Goal: Task Accomplishment & Management: Complete application form

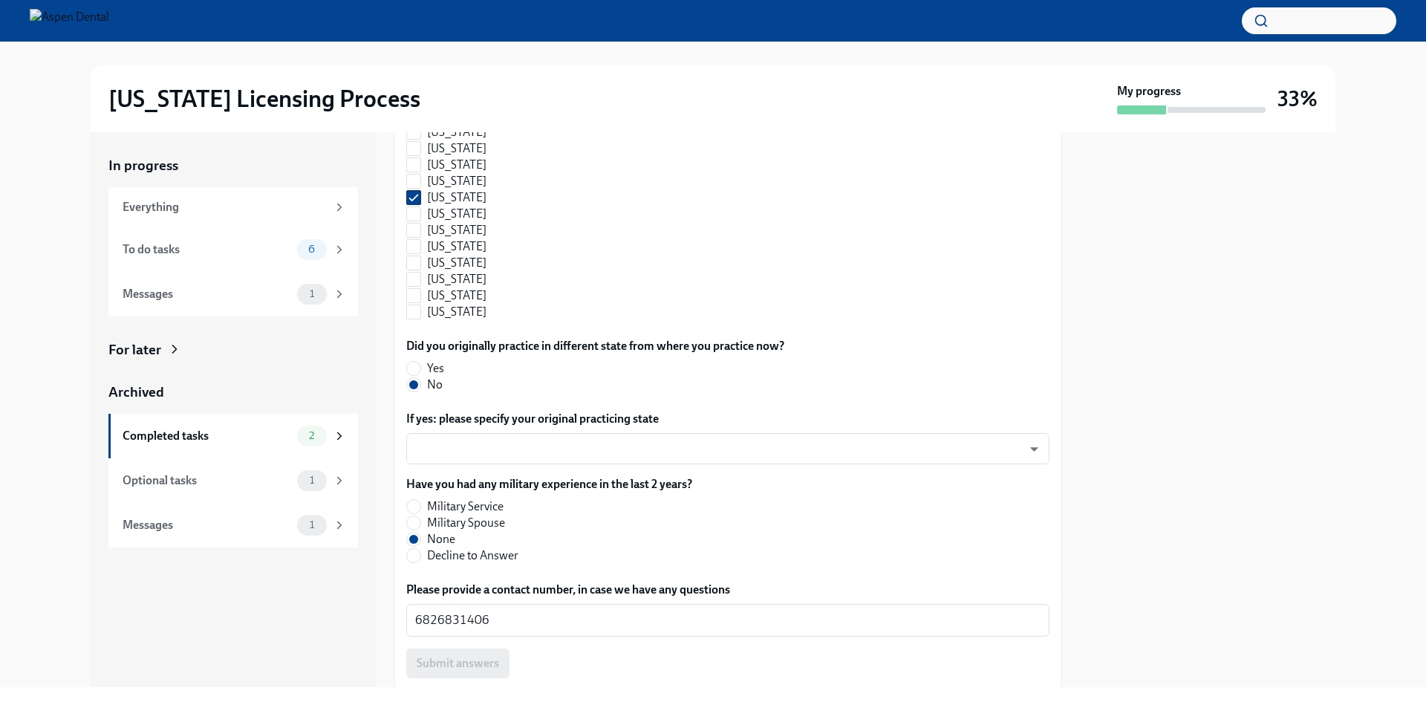
scroll to position [1598, 0]
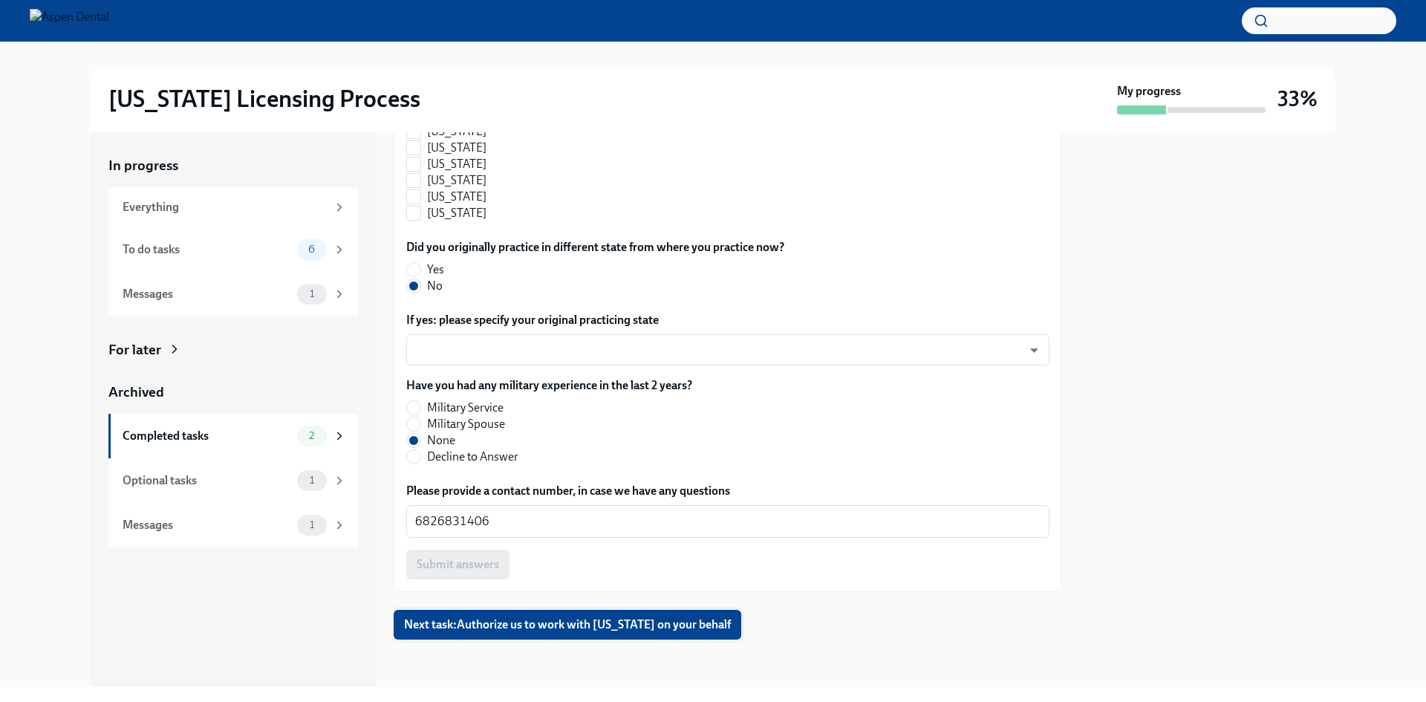
click at [595, 631] on span "Next task : Authorize us to work with [US_STATE] on your behalf" at bounding box center [567, 624] width 327 height 15
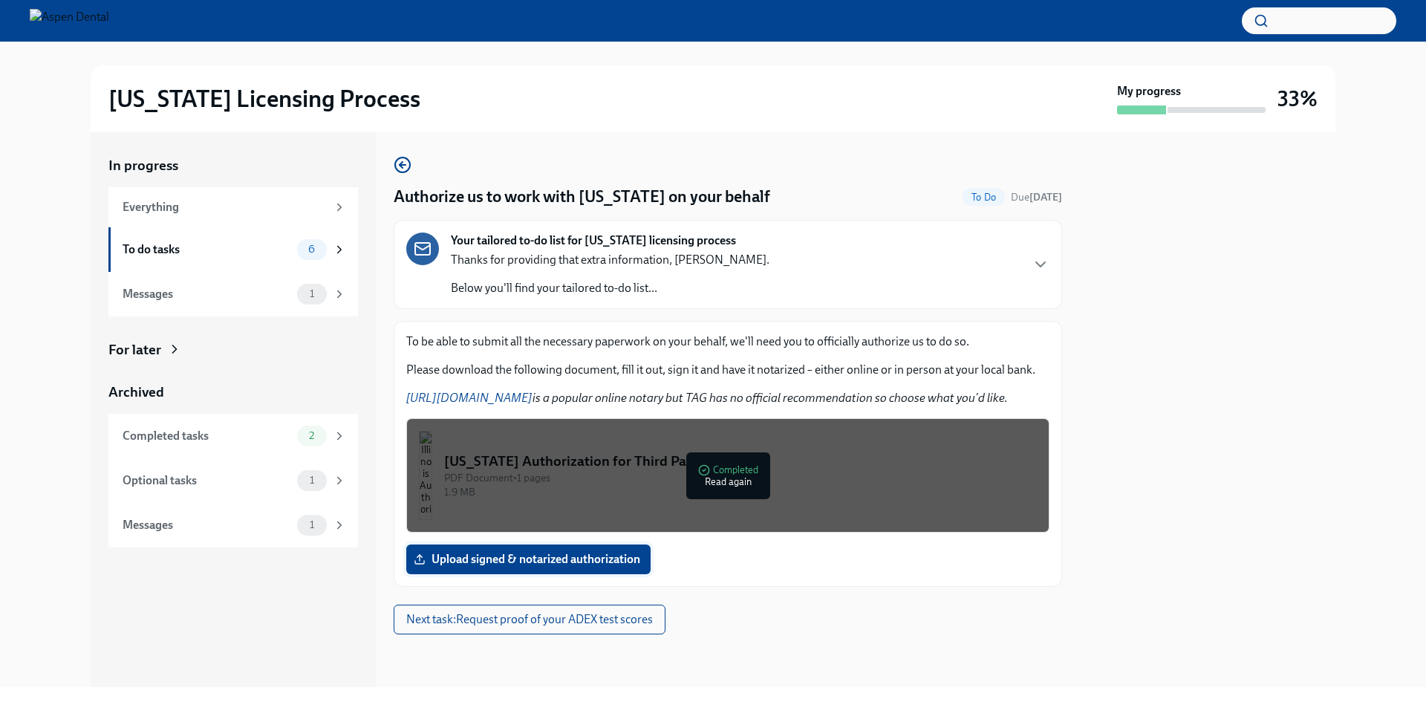
click at [557, 562] on span "Upload signed & notarized authorization" at bounding box center [529, 559] width 224 height 15
click at [0, 0] on input "Upload signed & notarized authorization" at bounding box center [0, 0] width 0 height 0
click at [503, 562] on span "Upload signed & notarized authorization" at bounding box center [529, 559] width 224 height 15
click at [0, 0] on input "Upload signed & notarized authorization" at bounding box center [0, 0] width 0 height 0
click at [547, 550] on label "Upload signed & notarized authorization" at bounding box center [528, 559] width 244 height 30
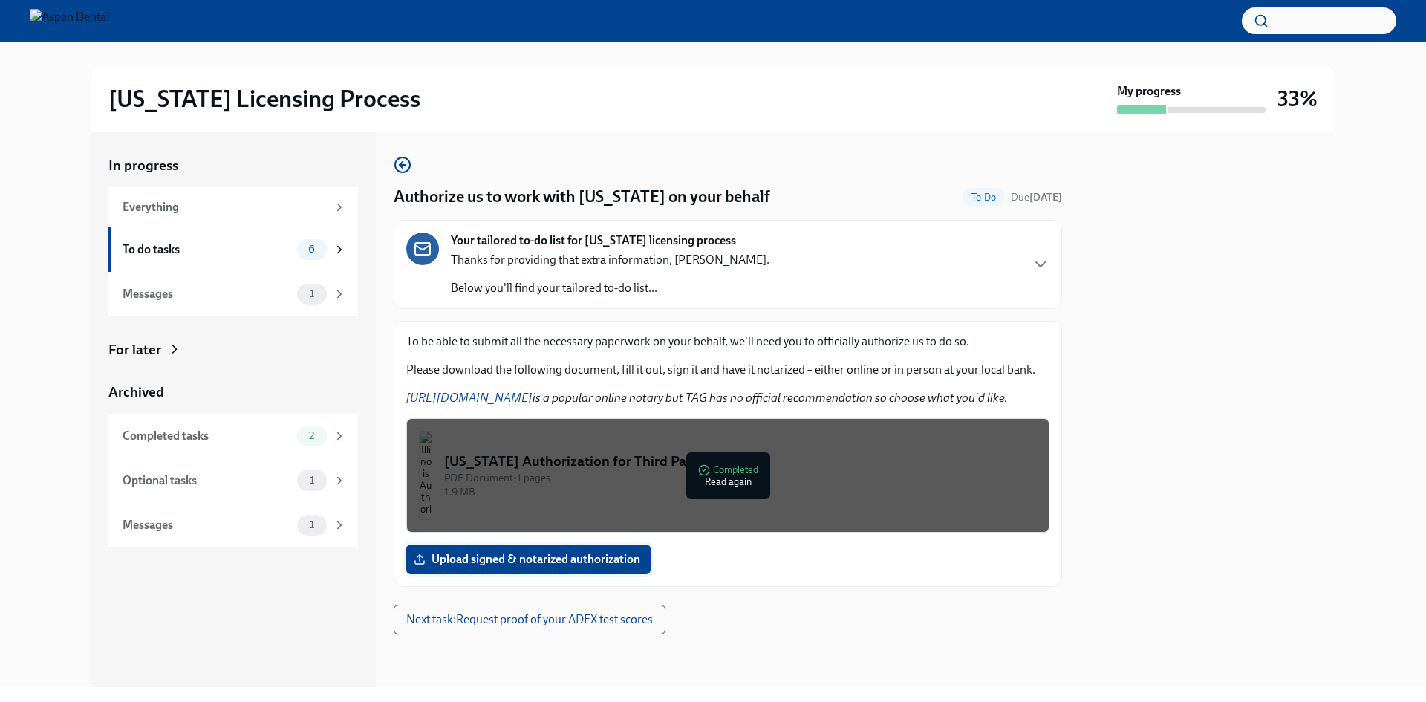
click at [0, 0] on input "Upload signed & notarized authorization" at bounding box center [0, 0] width 0 height 0
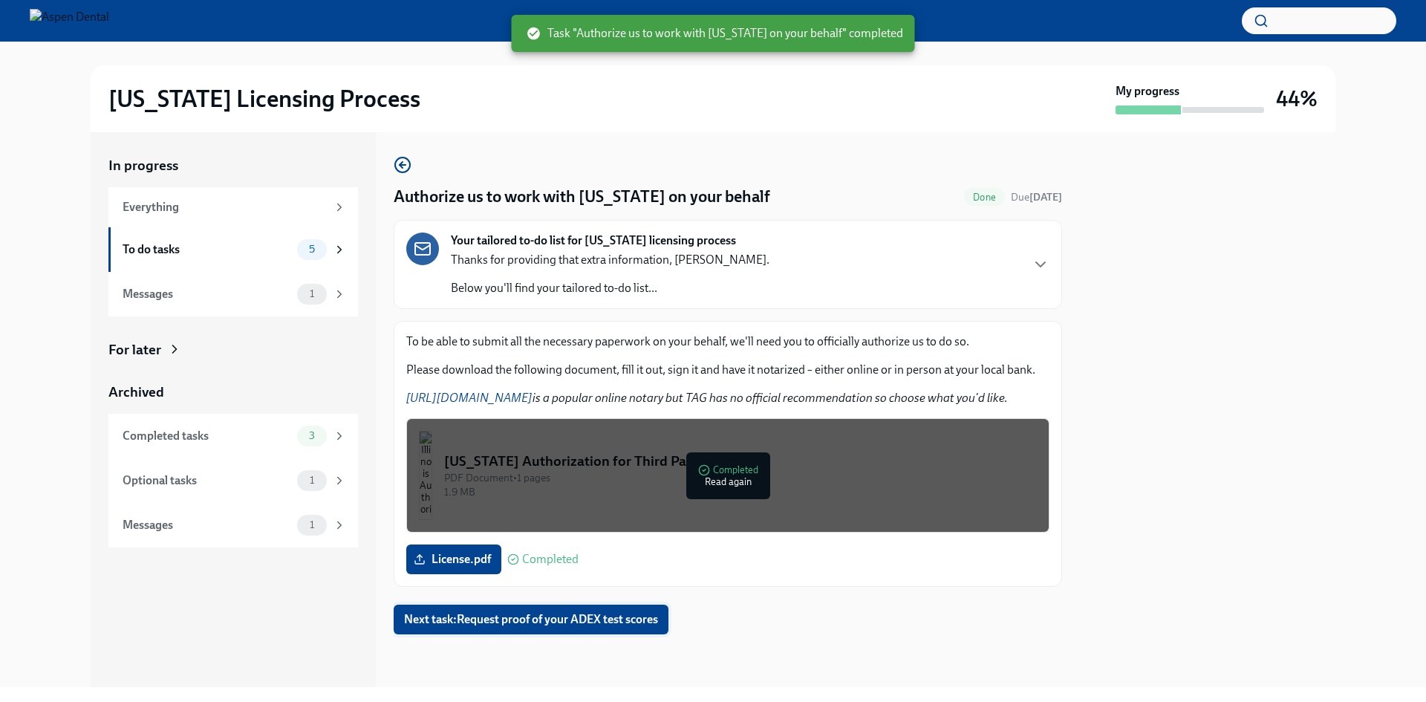
click at [501, 622] on span "Next task : Request proof of your ADEX test scores" at bounding box center [531, 619] width 254 height 15
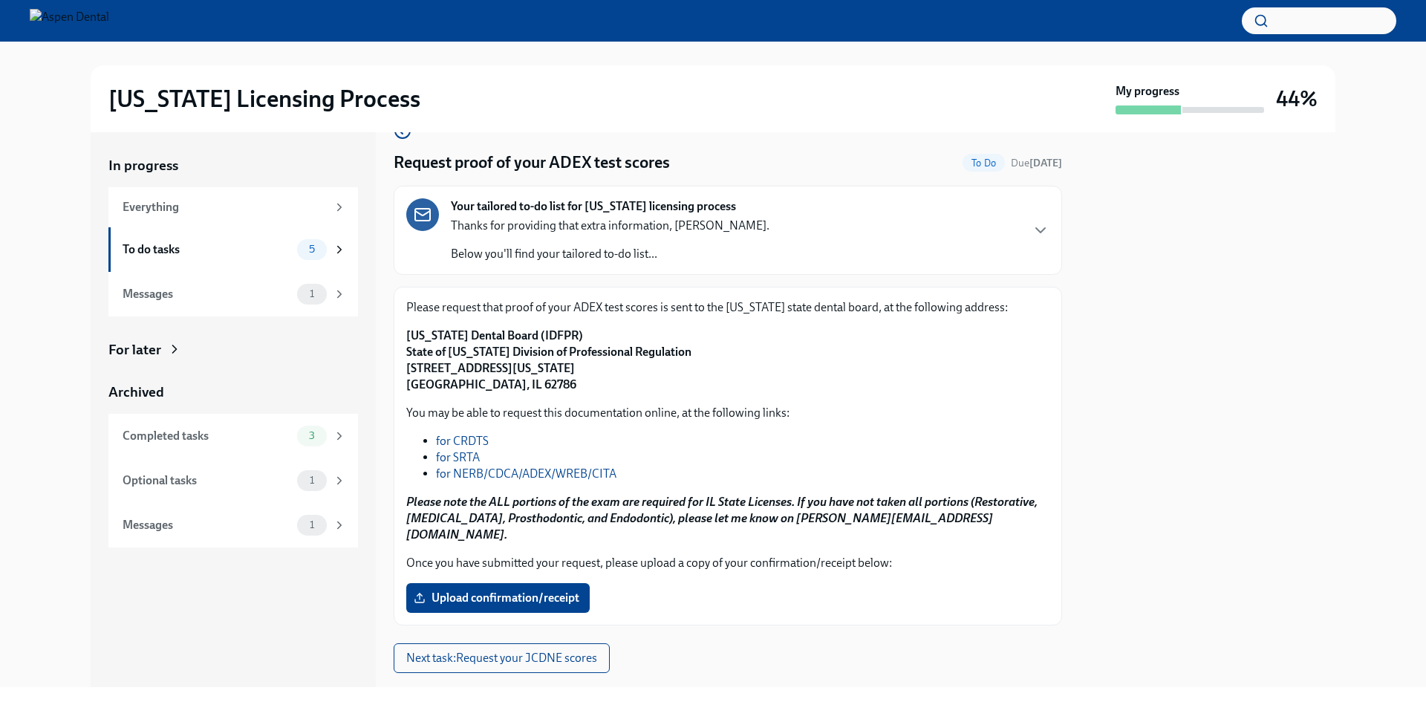
scroll to position [51, 0]
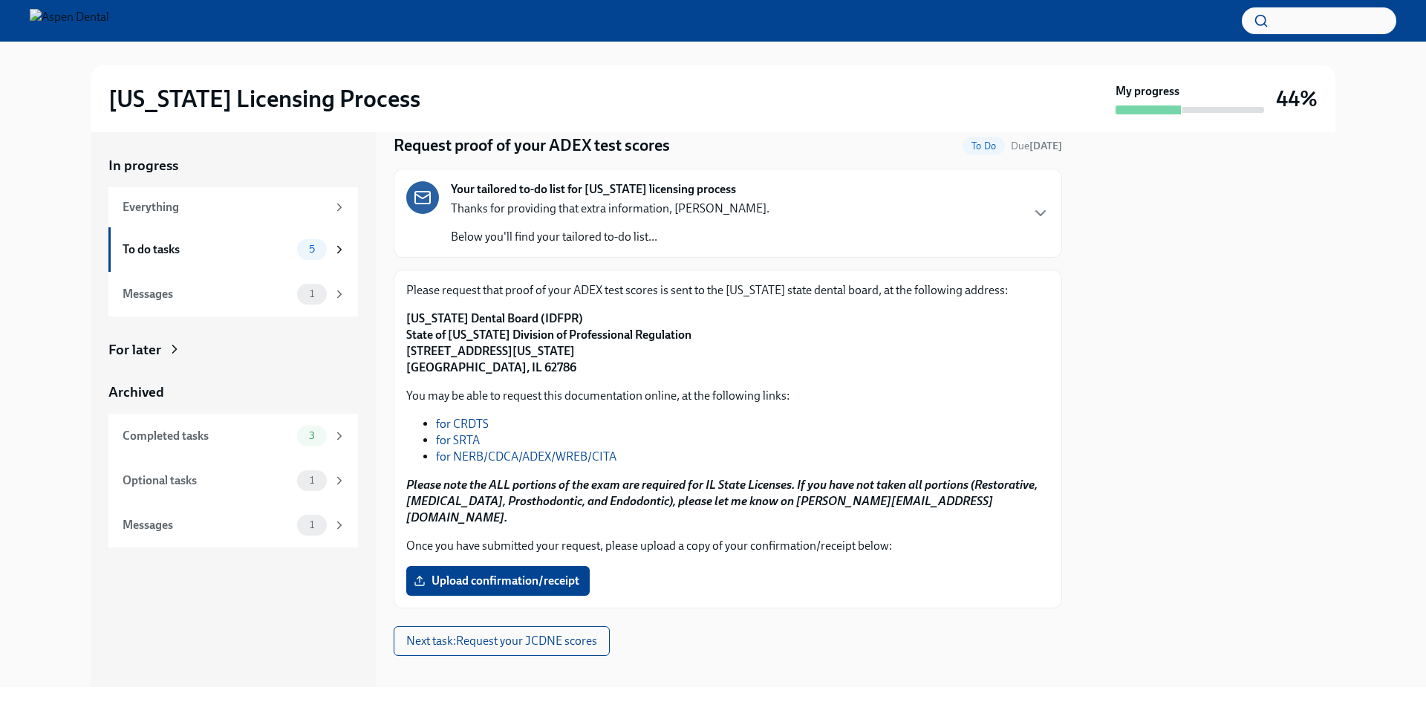
click at [572, 461] on link "for NERB/CDCA/ADEX/WREB/CITA" at bounding box center [526, 456] width 181 height 14
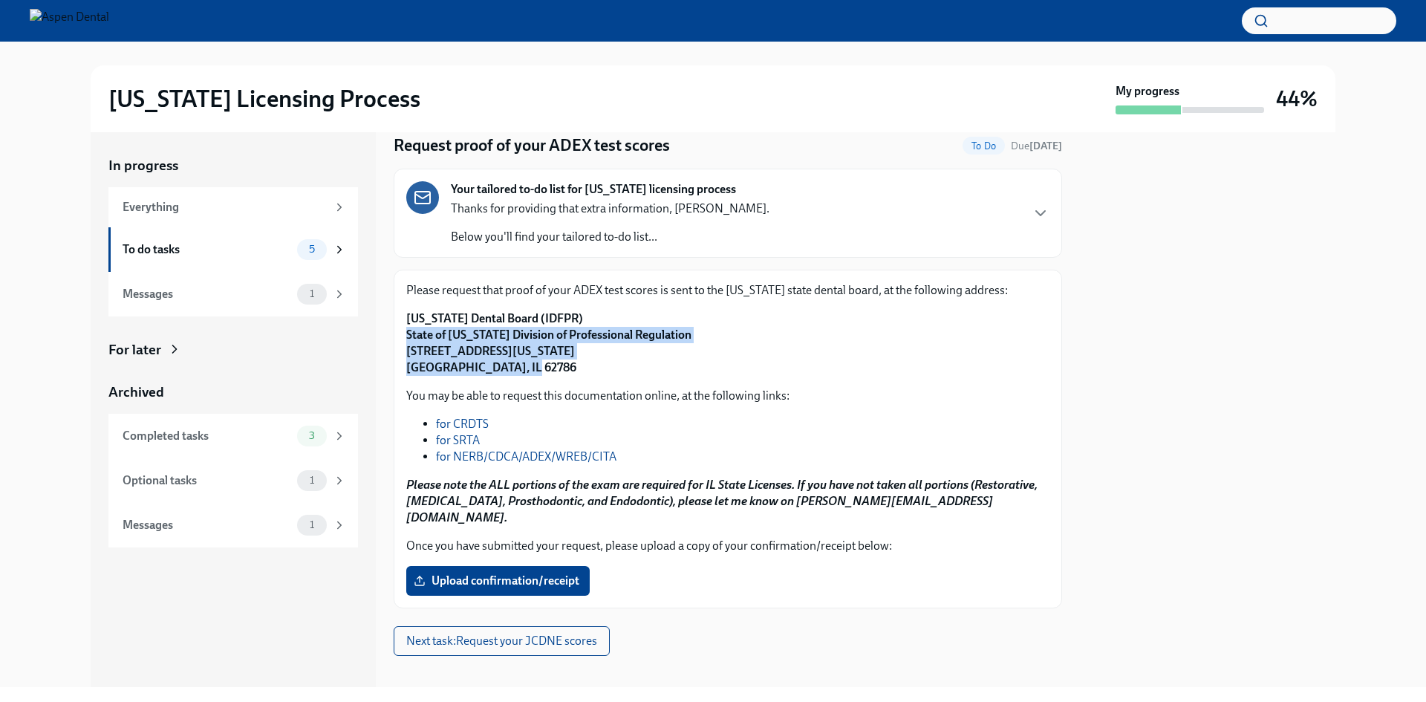
drag, startPoint x: 532, startPoint y: 374, endPoint x: 394, endPoint y: 328, distance: 145.6
click at [394, 328] on div "Please request that proof of your ADEX test scores is sent to the [US_STATE] st…" at bounding box center [728, 439] width 669 height 339
click at [473, 367] on strong "[US_STATE] Dental Board (IDFPR) State of [US_STATE] Division of Professional Re…" at bounding box center [548, 342] width 285 height 63
click at [511, 377] on div "Please request that proof of your ADEX test scores is sent to the [US_STATE] st…" at bounding box center [727, 438] width 643 height 313
click at [515, 373] on p "[US_STATE] Dental Board (IDFPR) State of [US_STATE] Division of Professional Re…" at bounding box center [727, 342] width 643 height 65
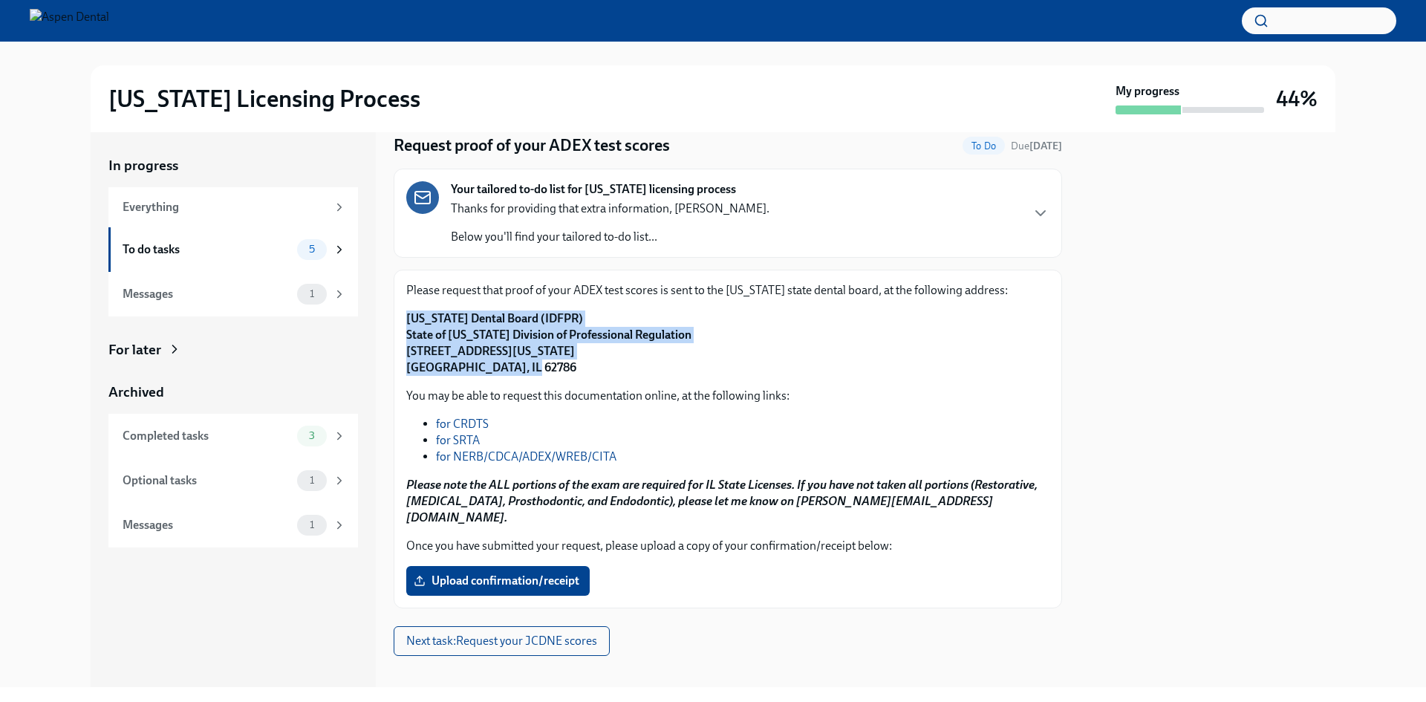
drag, startPoint x: 507, startPoint y: 365, endPoint x: 406, endPoint y: 314, distance: 113.9
click at [406, 314] on div "Please request that proof of your ADEX test scores is sent to the [US_STATE] st…" at bounding box center [728, 439] width 669 height 339
copy strong "[US_STATE] Dental Board (IDFPR) State of [US_STATE] Division of Professional Re…"
click at [568, 373] on p "[US_STATE] Dental Board (IDFPR) State of [US_STATE] Division of Professional Re…" at bounding box center [727, 342] width 643 height 65
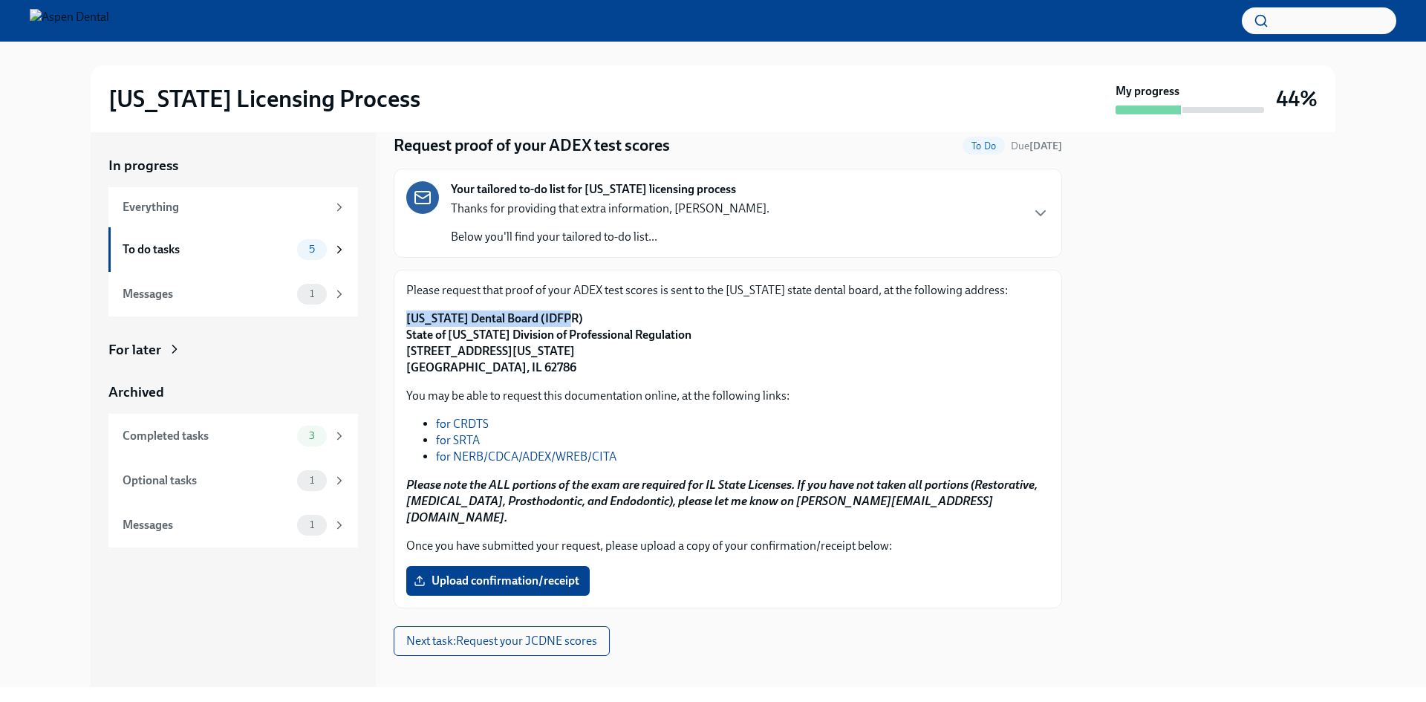
drag, startPoint x: 561, startPoint y: 316, endPoint x: 401, endPoint y: 318, distance: 159.7
click at [401, 318] on div "Please request that proof of your ADEX test scores is sent to the [US_STATE] st…" at bounding box center [728, 439] width 669 height 339
copy strong "[US_STATE] Dental Board (IDFPR)"
drag, startPoint x: 508, startPoint y: 391, endPoint x: 514, endPoint y: 383, distance: 10.1
click at [510, 391] on p "You may be able to request this documentation online, at the following links:" at bounding box center [727, 396] width 643 height 16
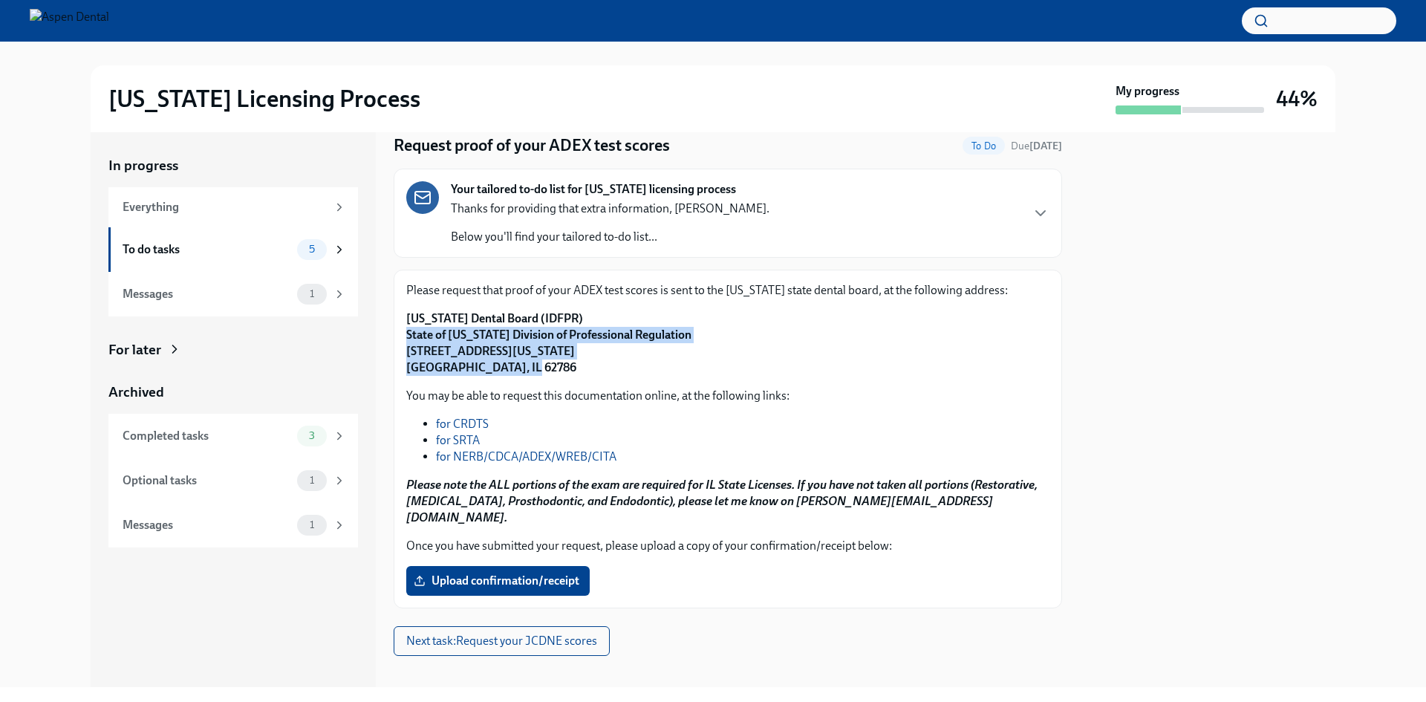
drag, startPoint x: 513, startPoint y: 370, endPoint x: 400, endPoint y: 339, distance: 116.4
click at [400, 339] on div "Please request that proof of your ADEX test scores is sent to the [US_STATE] st…" at bounding box center [728, 439] width 669 height 339
copy strong "State of [US_STATE] Division of Professional Regulation [STREET_ADDRESS][US_STA…"
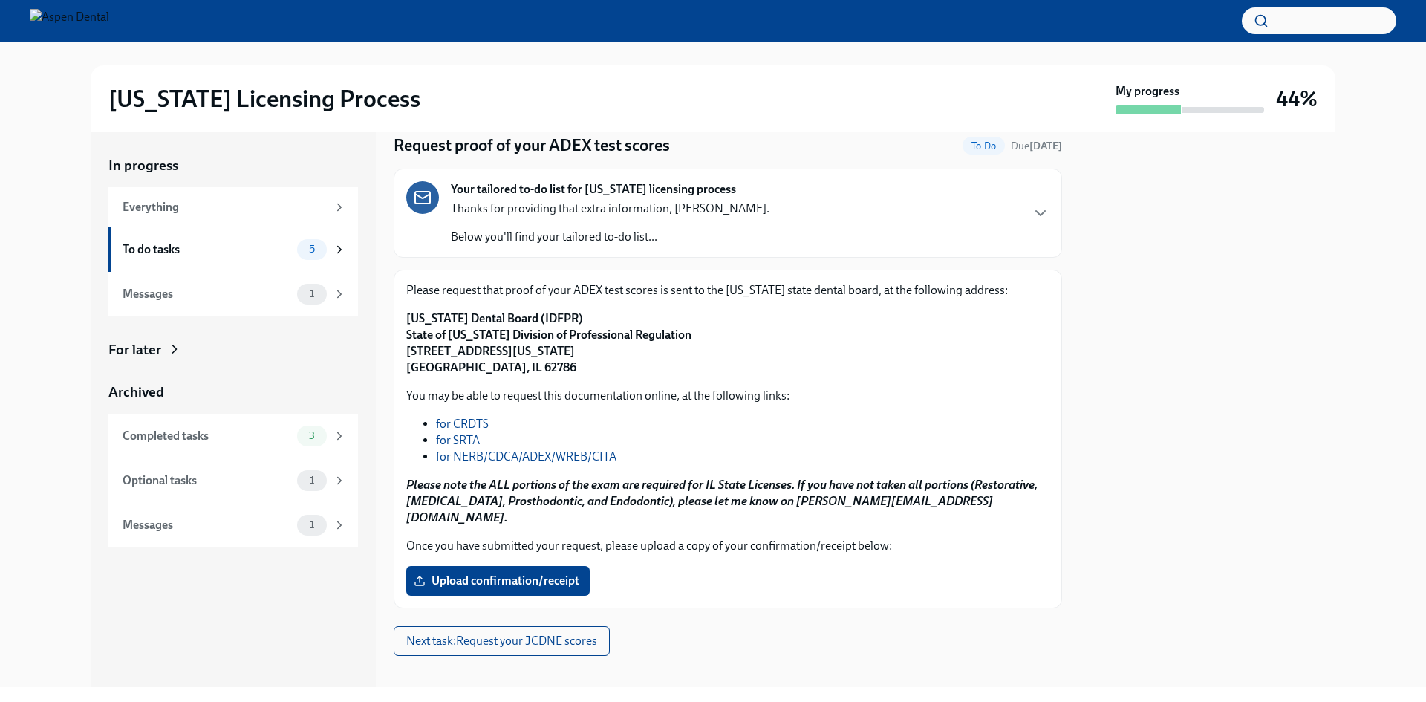
click at [748, 625] on div "Request proof of your ADEX test scores To Do Due [DATE] Your tailored to-do lis…" at bounding box center [728, 380] width 669 height 551
click at [520, 656] on div at bounding box center [728, 680] width 669 height 48
click at [515, 573] on span "Upload confirmation/receipt" at bounding box center [498, 580] width 163 height 15
click at [0, 0] on input "Upload confirmation/receipt" at bounding box center [0, 0] width 0 height 0
click at [488, 566] on label "Upload confirmation/receipt" at bounding box center [497, 581] width 183 height 30
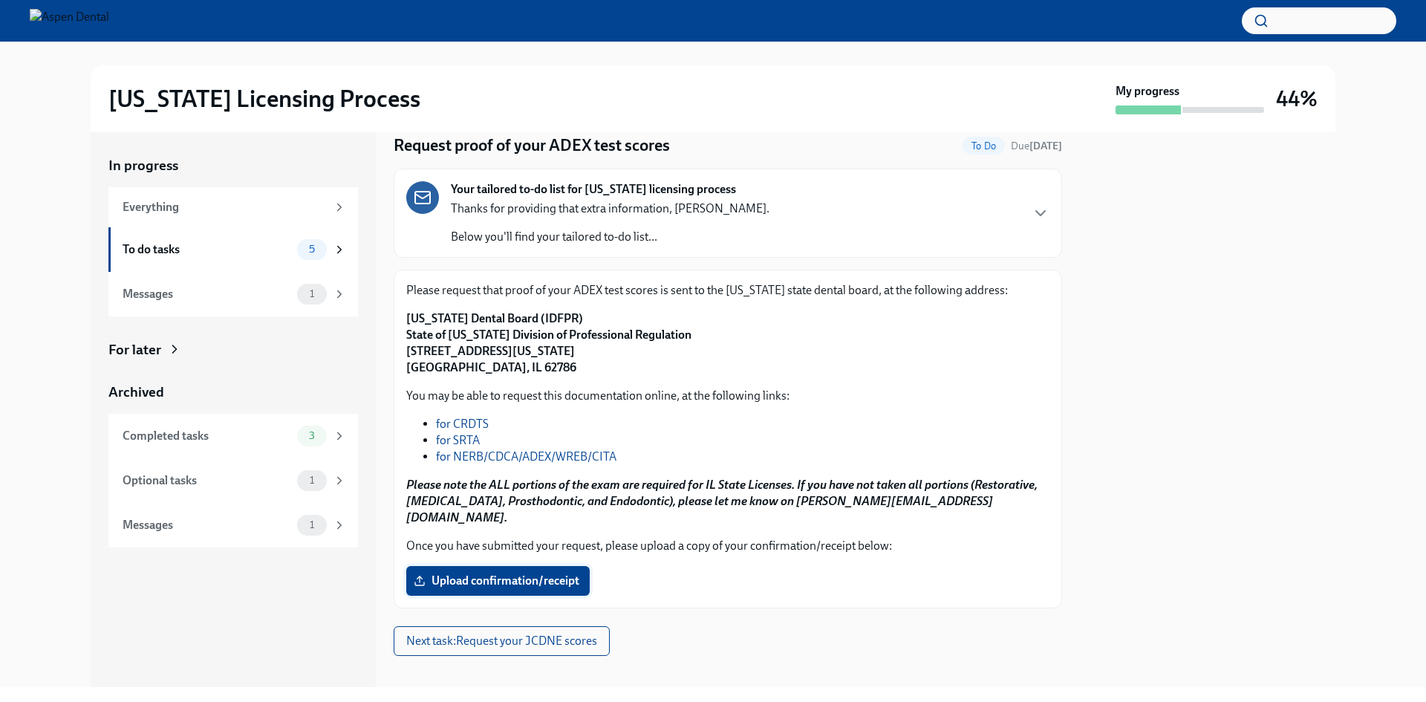
click at [0, 0] on input "Upload confirmation/receipt" at bounding box center [0, 0] width 0 height 0
click at [562, 634] on span "Next task : Request your JCDNE scores" at bounding box center [501, 641] width 191 height 15
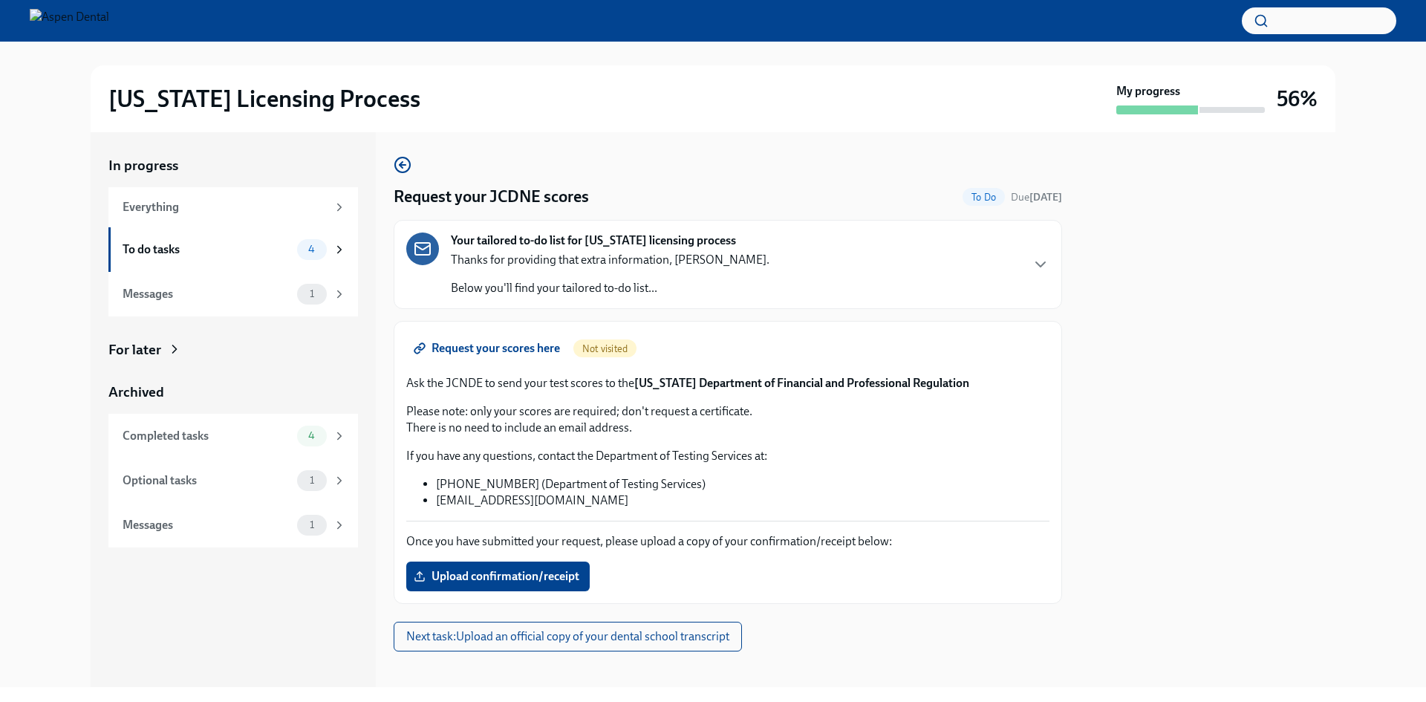
click at [510, 348] on span "Request your scores here" at bounding box center [488, 348] width 143 height 15
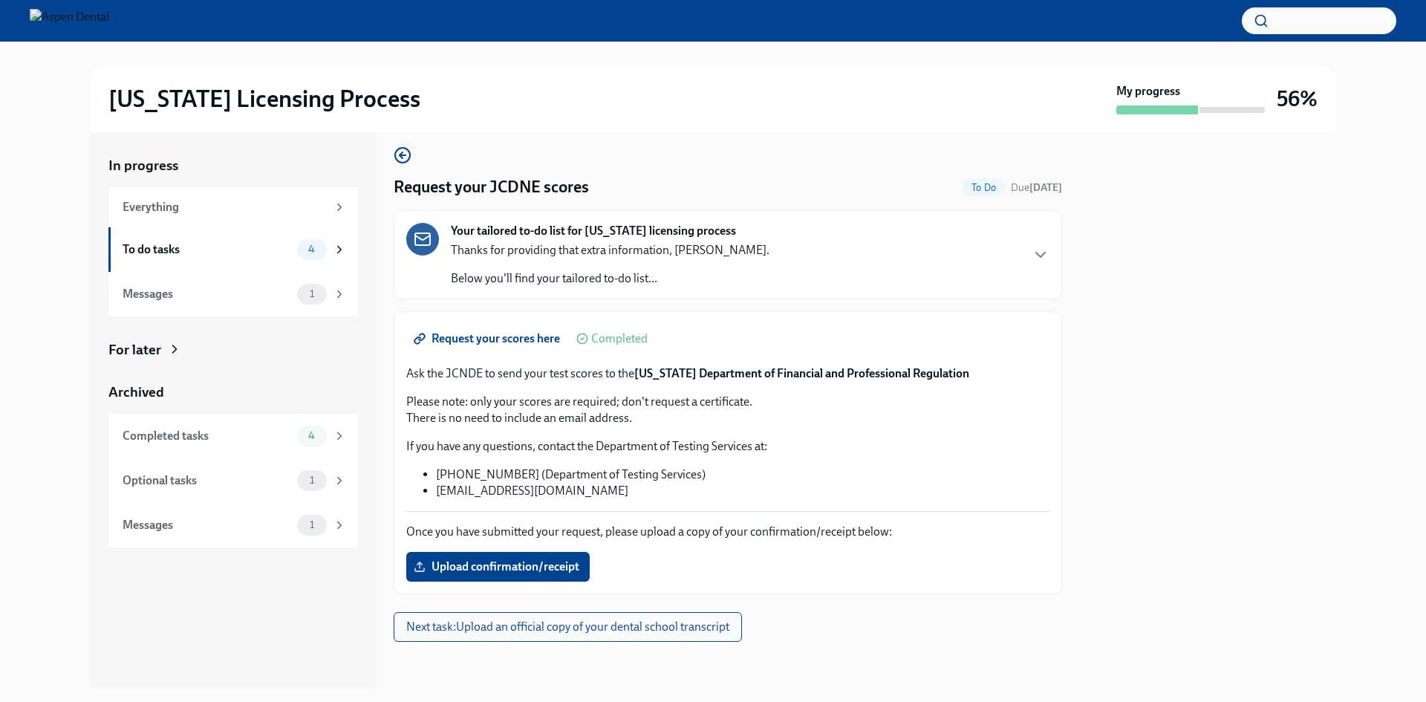
scroll to position [12, 0]
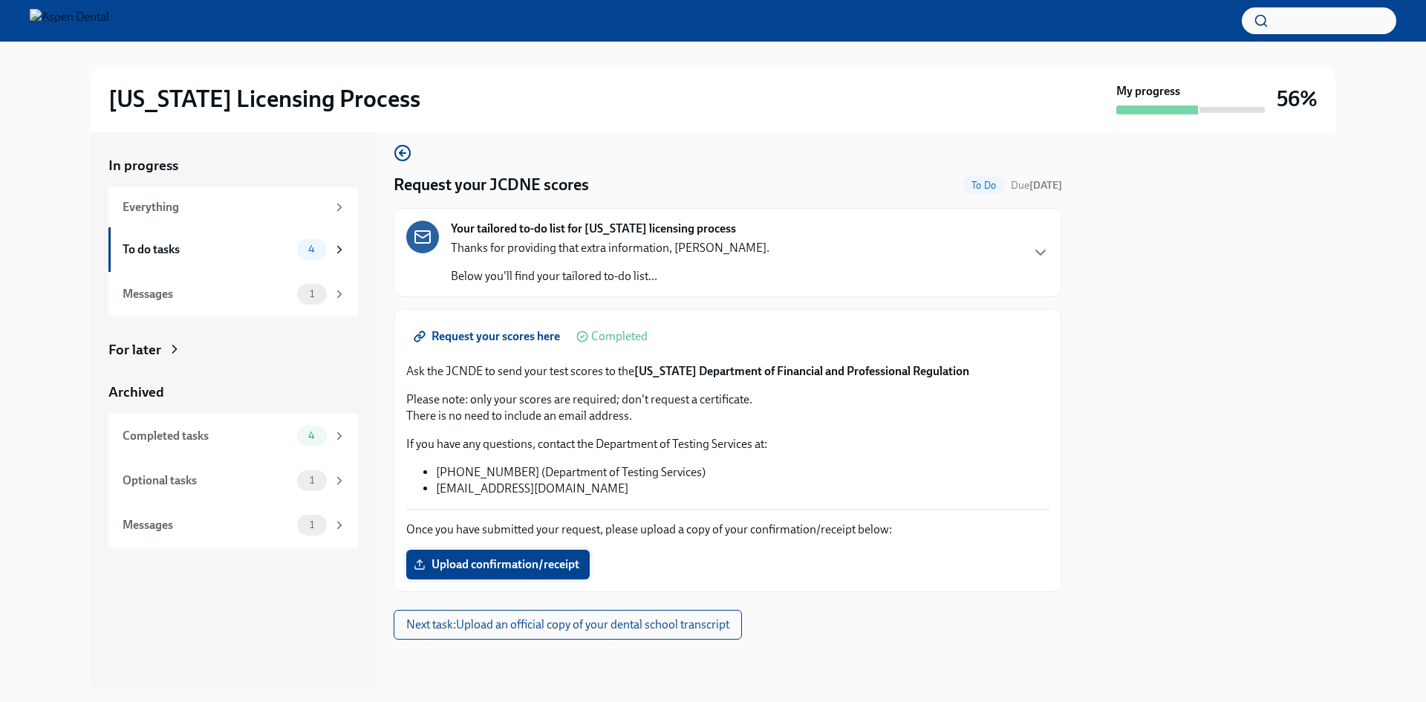
click at [478, 574] on label "Upload confirmation/receipt" at bounding box center [497, 565] width 183 height 30
click at [0, 0] on input "Upload confirmation/receipt" at bounding box center [0, 0] width 0 height 0
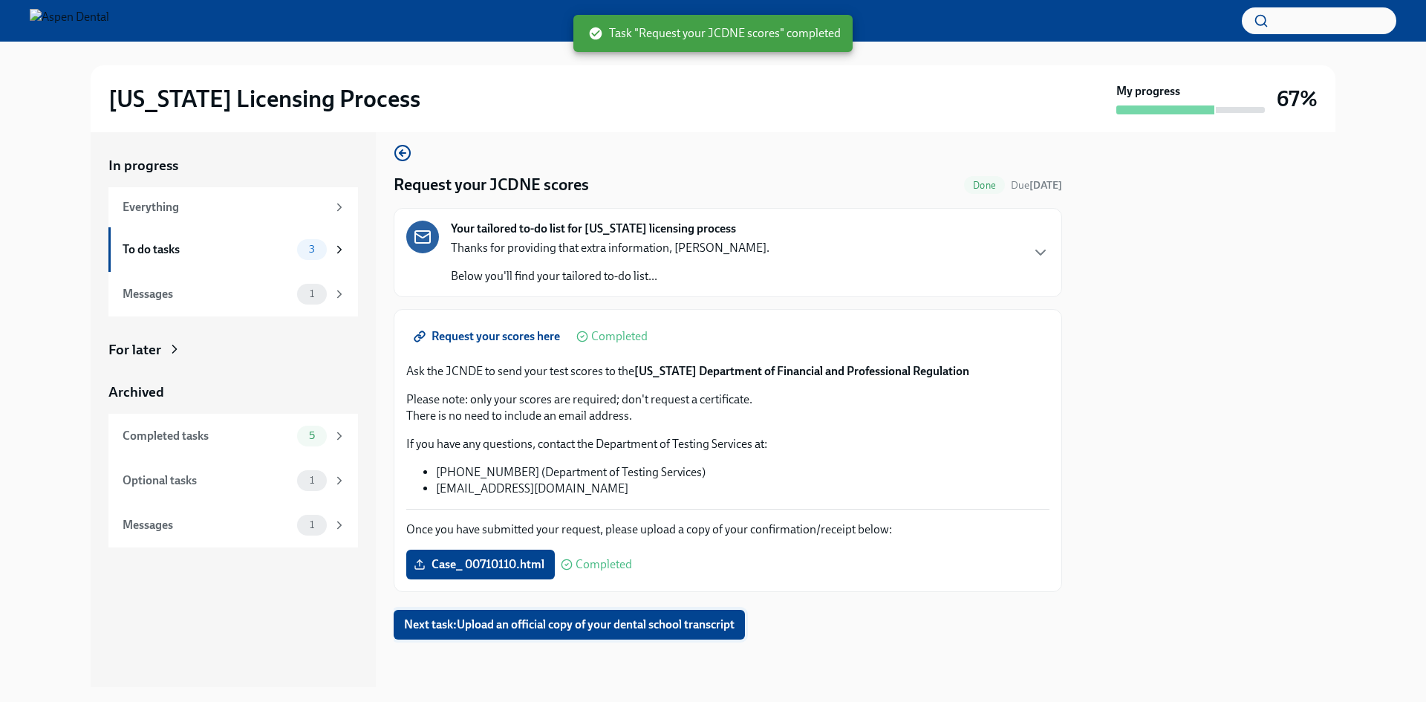
click at [620, 629] on span "Next task : Upload an official copy of your dental school transcript" at bounding box center [569, 624] width 331 height 15
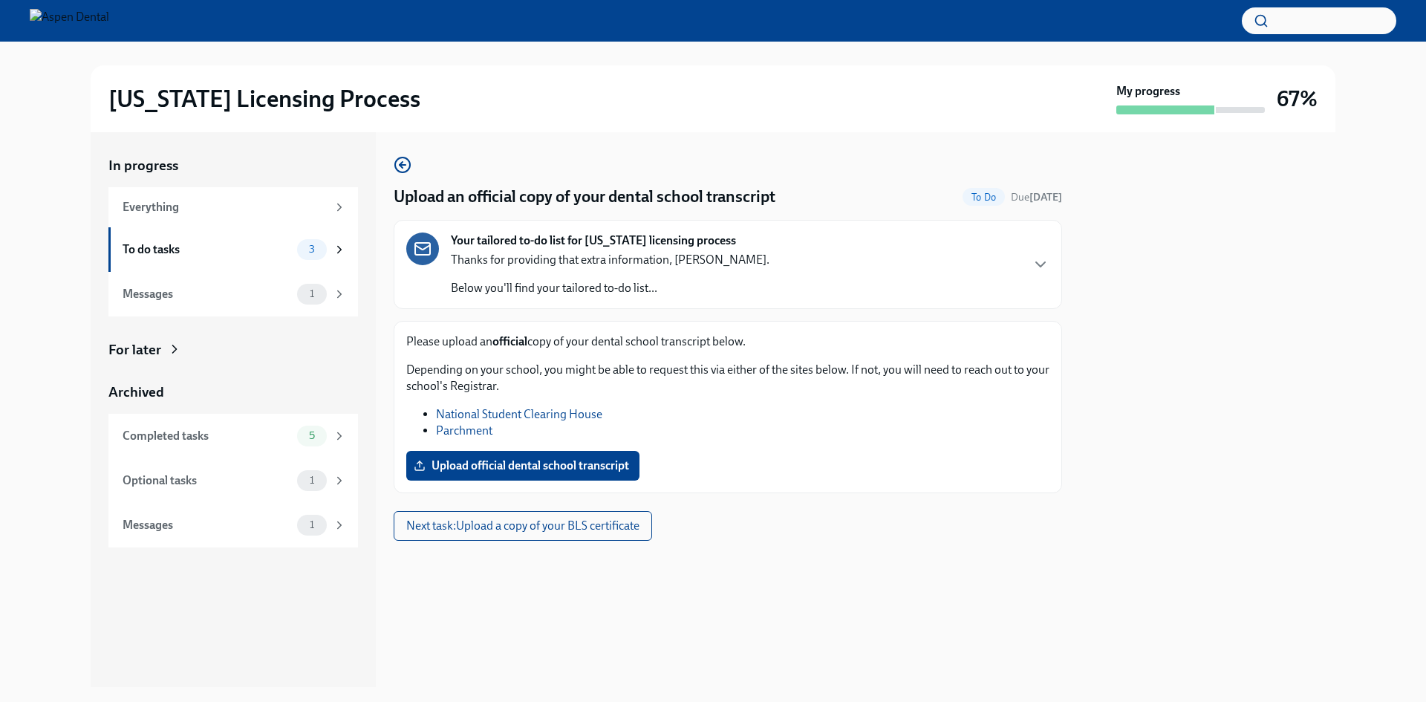
click at [452, 433] on link "Parchment" at bounding box center [464, 430] width 56 height 14
click at [514, 414] on link "National Student Clearing House" at bounding box center [519, 414] width 166 height 14
click at [551, 470] on span "Upload official dental school transcript" at bounding box center [523, 465] width 212 height 15
click at [0, 0] on input "Upload official dental school transcript" at bounding box center [0, 0] width 0 height 0
drag, startPoint x: 498, startPoint y: 426, endPoint x: 498, endPoint y: 415, distance: 11.1
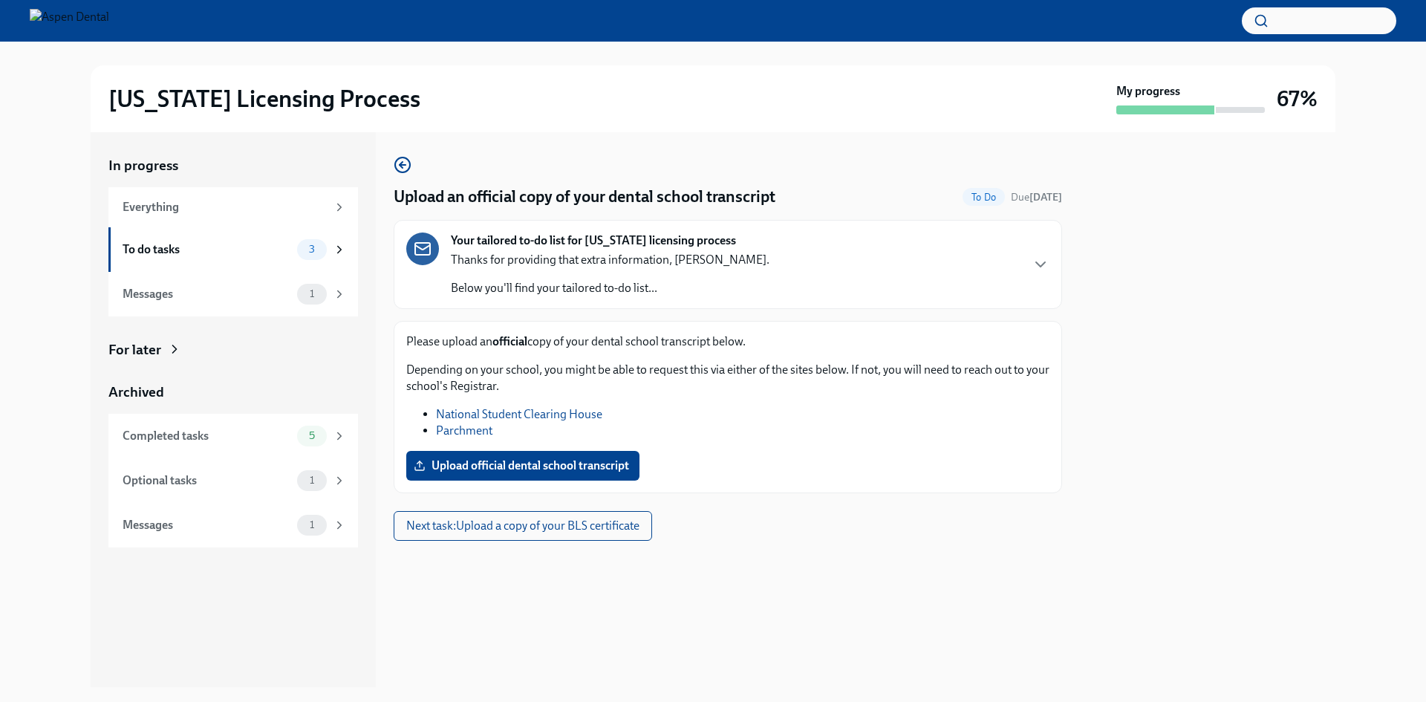
click at [498, 418] on ul "National Student Clearing House Parchment" at bounding box center [727, 422] width 643 height 33
click at [499, 413] on link "National Student Clearing House" at bounding box center [519, 414] width 166 height 14
click at [709, 449] on div "Please upload an official copy of your dental school transcript below. Dependin…" at bounding box center [727, 407] width 643 height 147
click at [599, 633] on div "Upload an official copy of your dental school transcript To Do Due [DATE] Your …" at bounding box center [728, 409] width 669 height 555
click at [480, 521] on span "Next task : Upload a copy of your BLS certificate" at bounding box center [522, 525] width 233 height 15
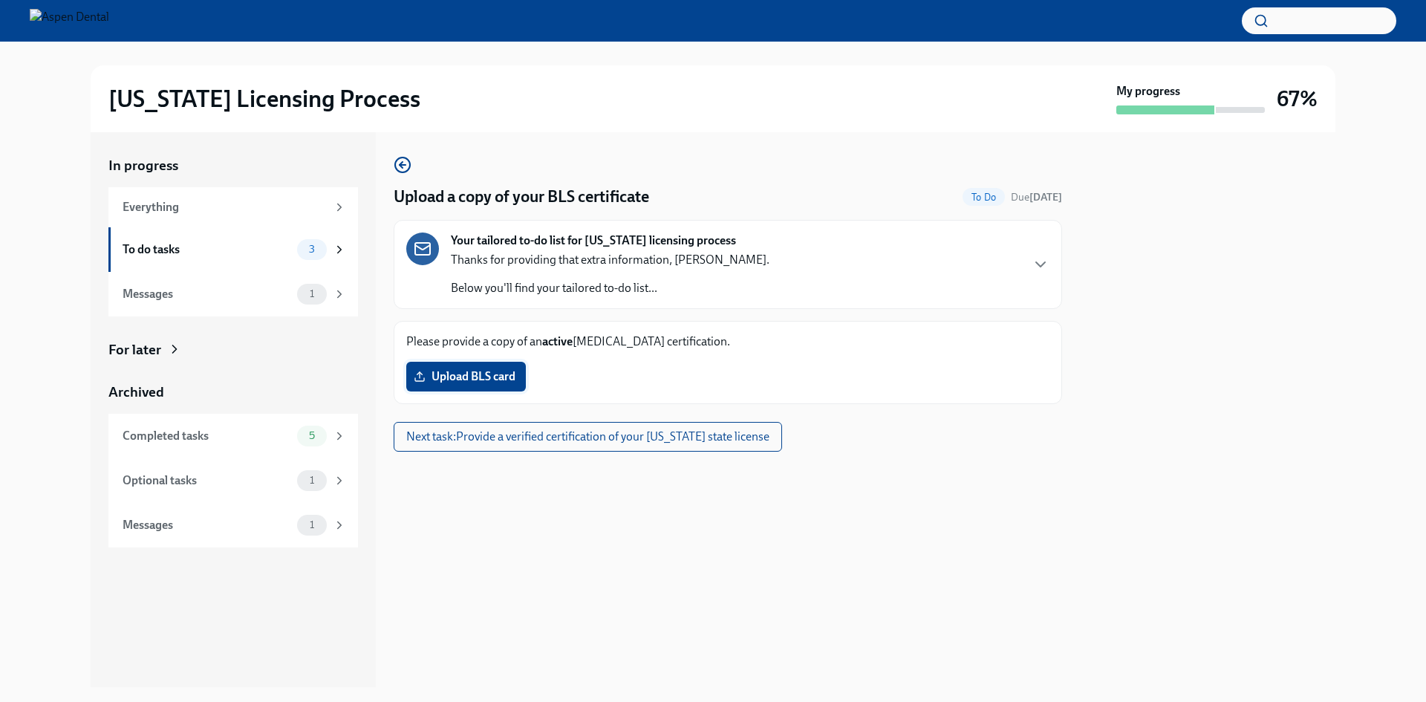
click at [469, 369] on span "Upload BLS card" at bounding box center [466, 376] width 99 height 15
click at [0, 0] on input "Upload BLS card" at bounding box center [0, 0] width 0 height 0
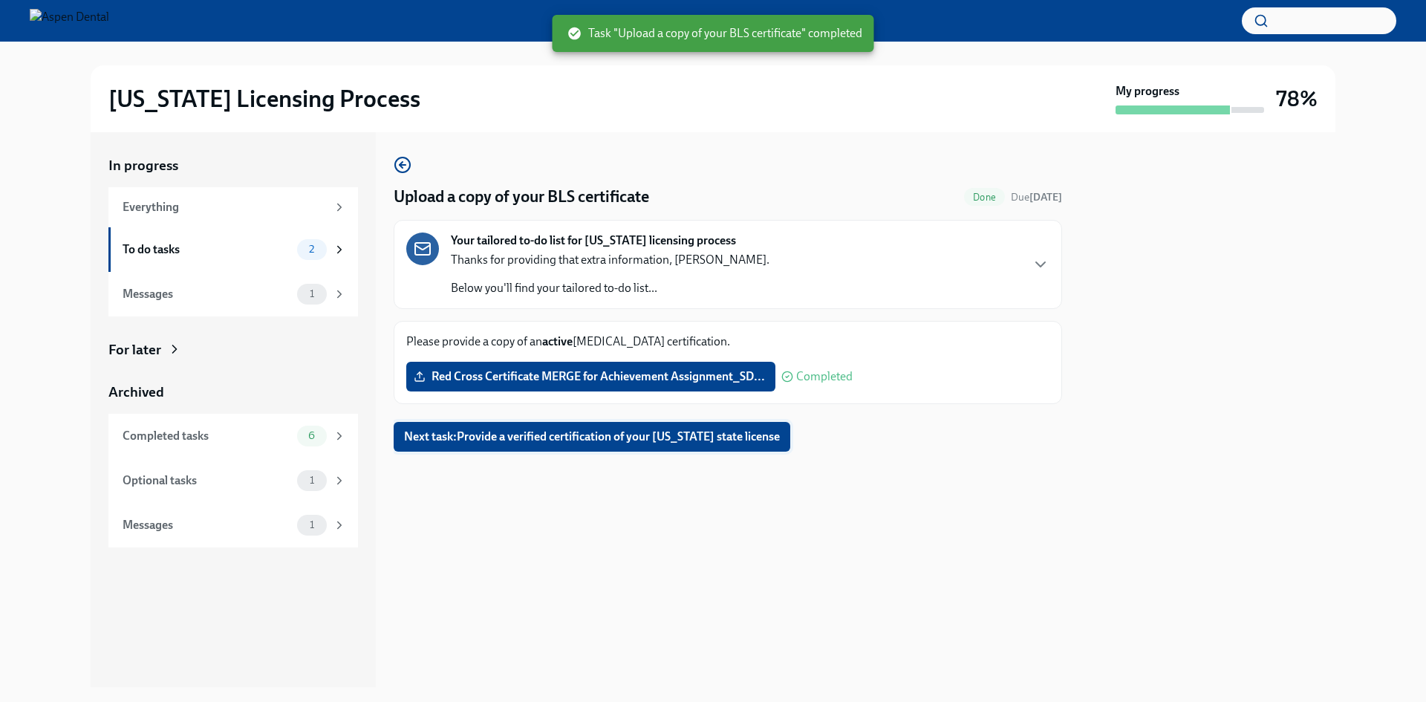
click at [556, 430] on span "Next task : Provide a verified certification of your [US_STATE] state license" at bounding box center [592, 436] width 376 height 15
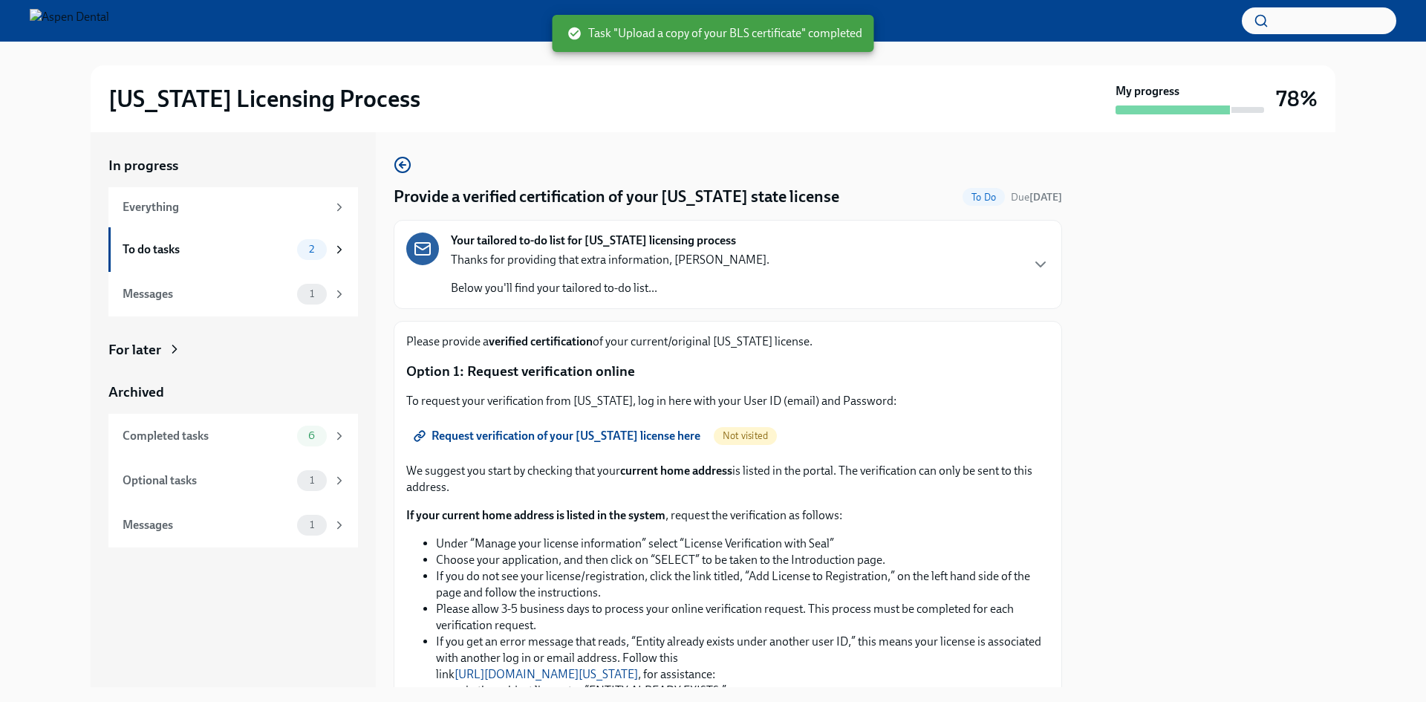
click at [574, 432] on span "Request verification of your [US_STATE] license here" at bounding box center [559, 436] width 284 height 15
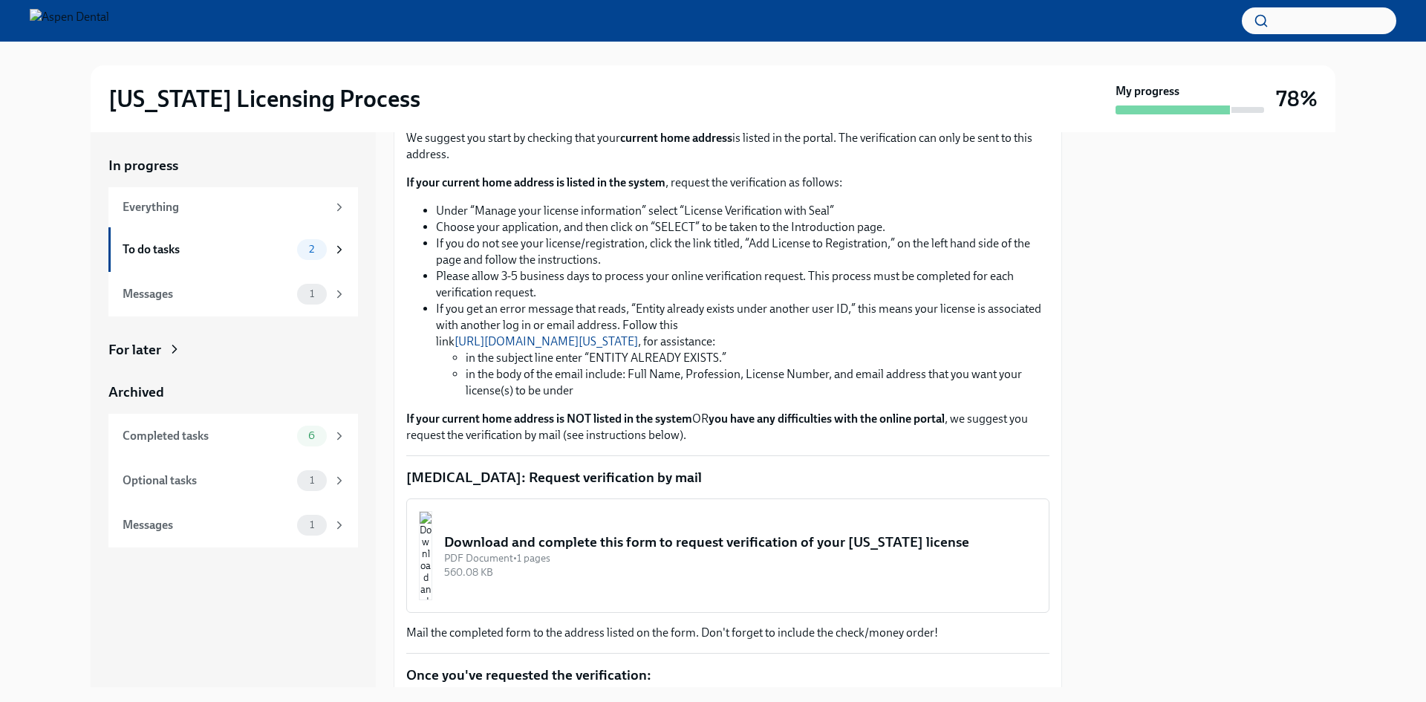
scroll to position [556, 0]
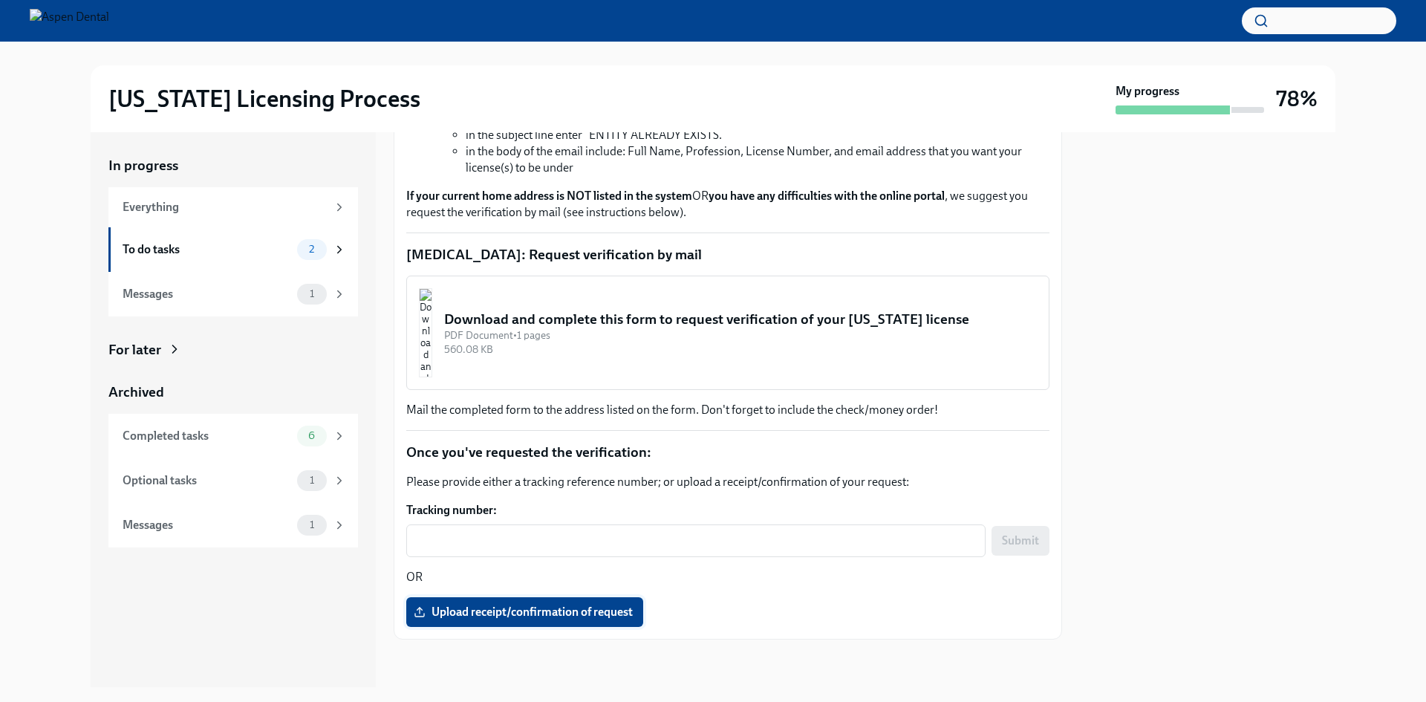
click at [506, 619] on span "Upload receipt/confirmation of request" at bounding box center [525, 612] width 216 height 15
click at [0, 0] on input "Upload receipt/confirmation of request" at bounding box center [0, 0] width 0 height 0
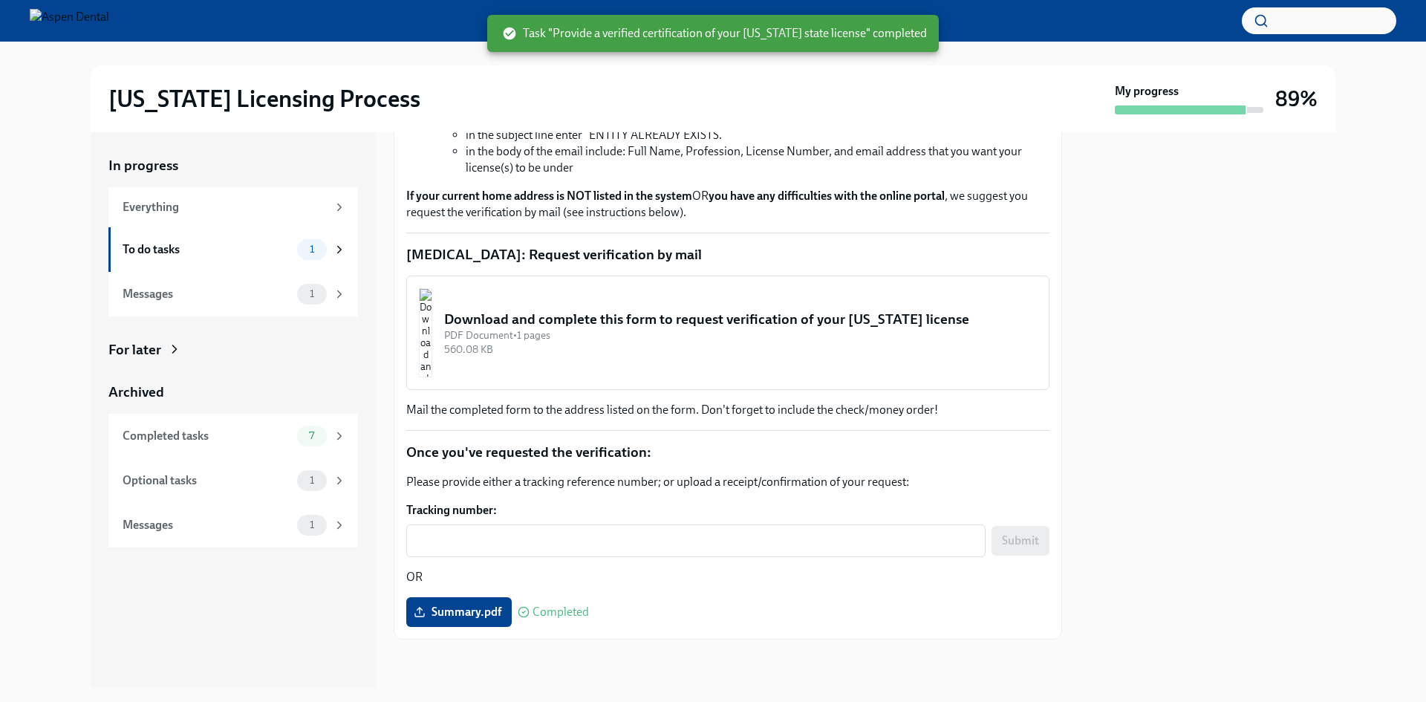
click at [625, 668] on div at bounding box center [728, 664] width 669 height 48
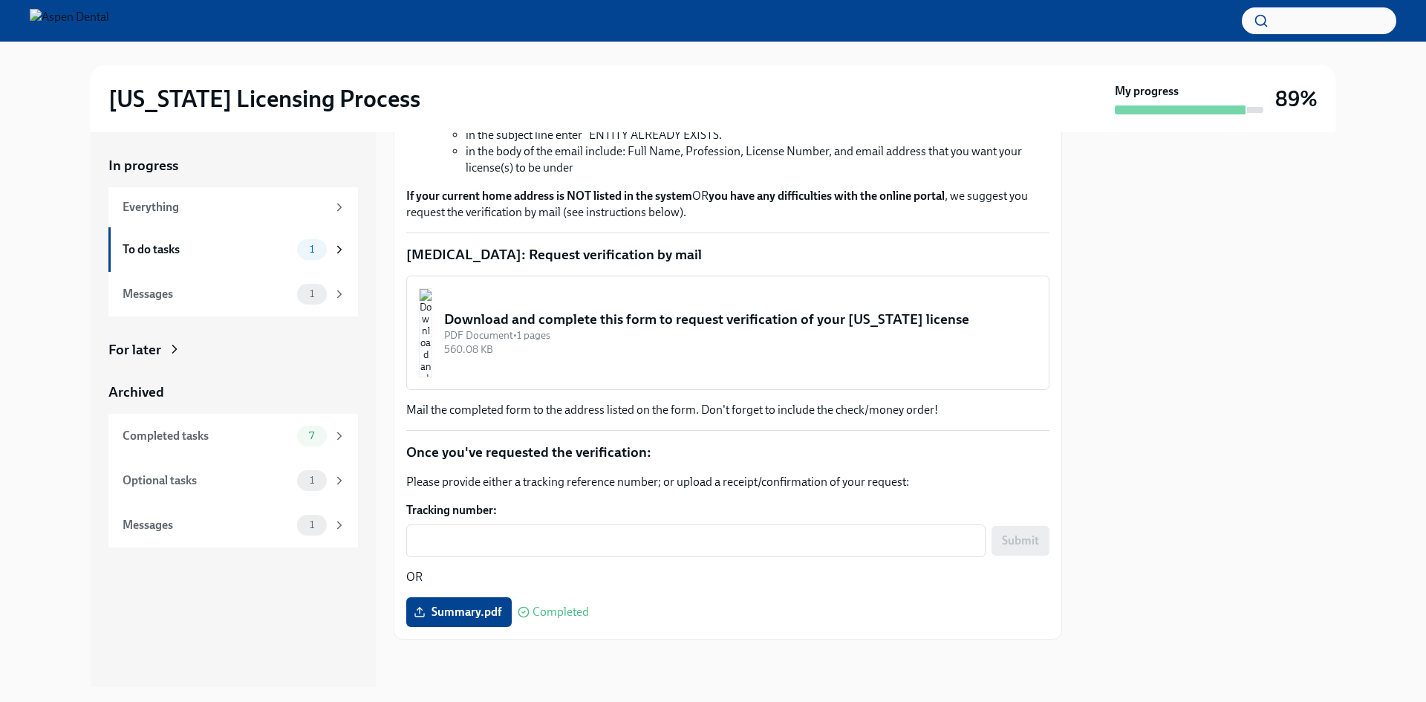
drag, startPoint x: 576, startPoint y: 598, endPoint x: 704, endPoint y: 601, distance: 128.5
click at [585, 597] on div "Summary.pdf Completed" at bounding box center [497, 612] width 183 height 30
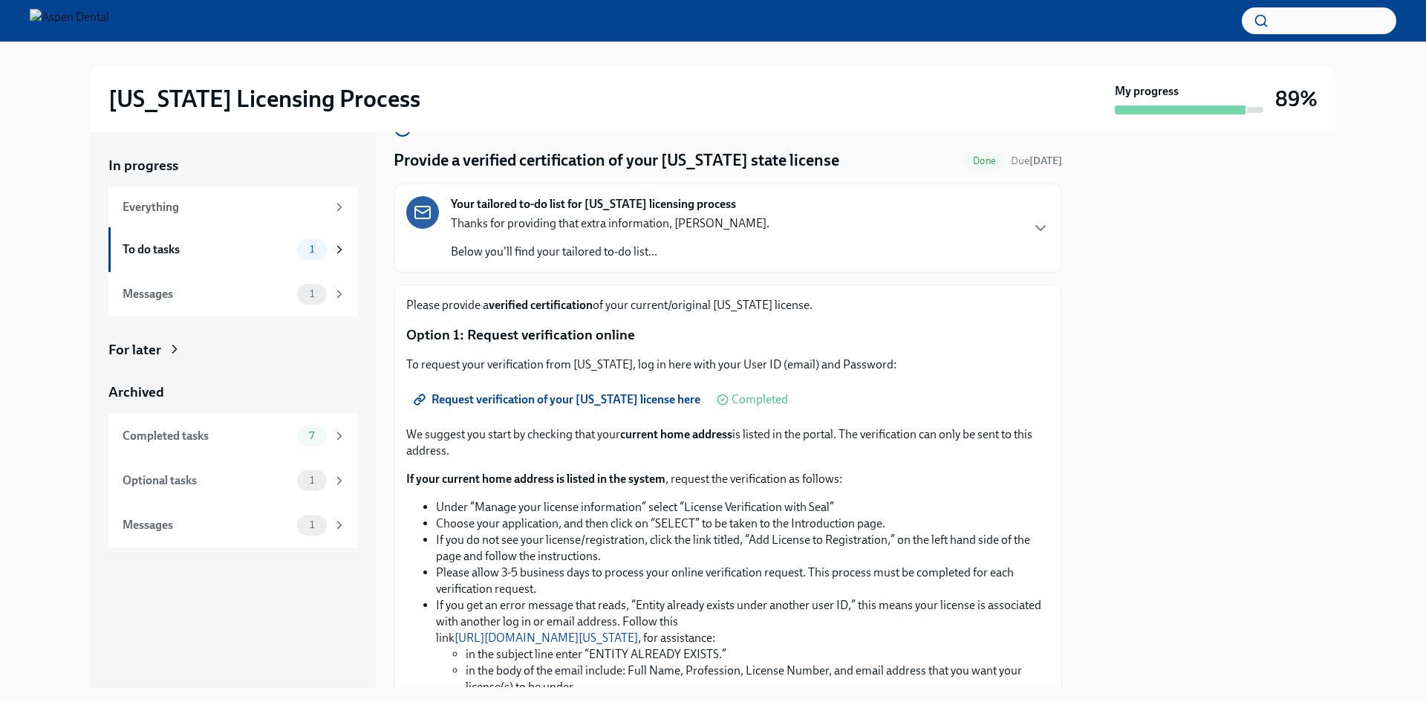
scroll to position [36, 0]
click at [291, 282] on div "Messages 1" at bounding box center [233, 294] width 250 height 45
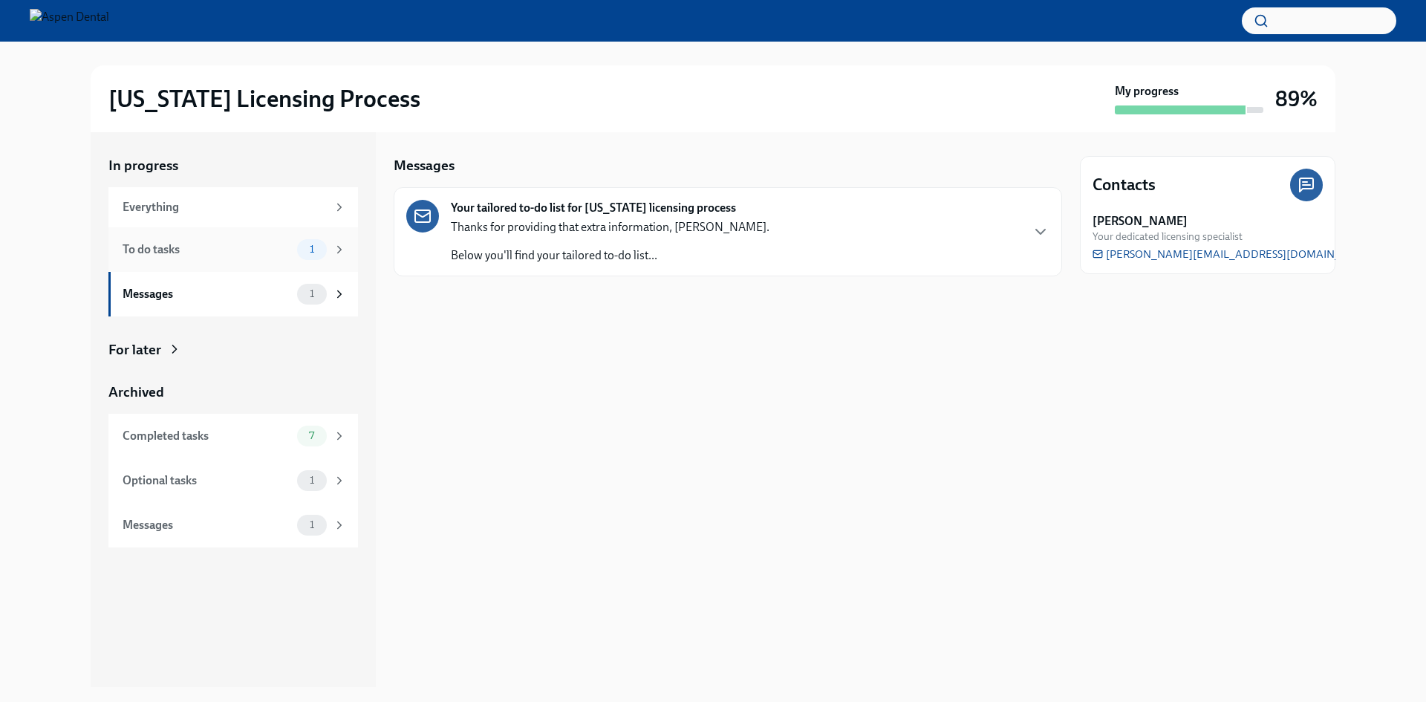
click at [242, 261] on div "To do tasks 1" at bounding box center [233, 249] width 250 height 45
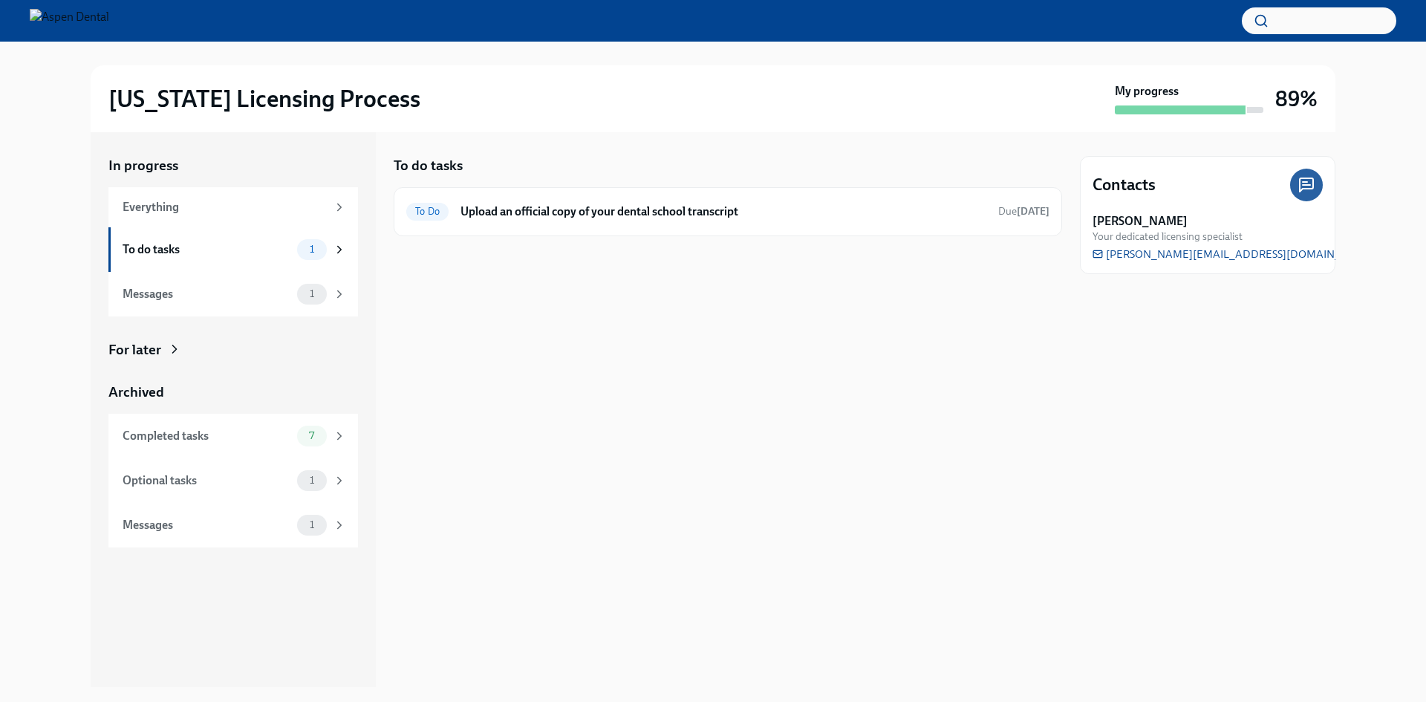
drag, startPoint x: 1141, startPoint y: 462, endPoint x: 863, endPoint y: 367, distance: 293.6
click at [1124, 458] on div "Contacts [PERSON_NAME] Your dedicated licensing specialist [PERSON_NAME][EMAIL_…" at bounding box center [1208, 409] width 256 height 555
